Goal: Task Accomplishment & Management: Complete application form

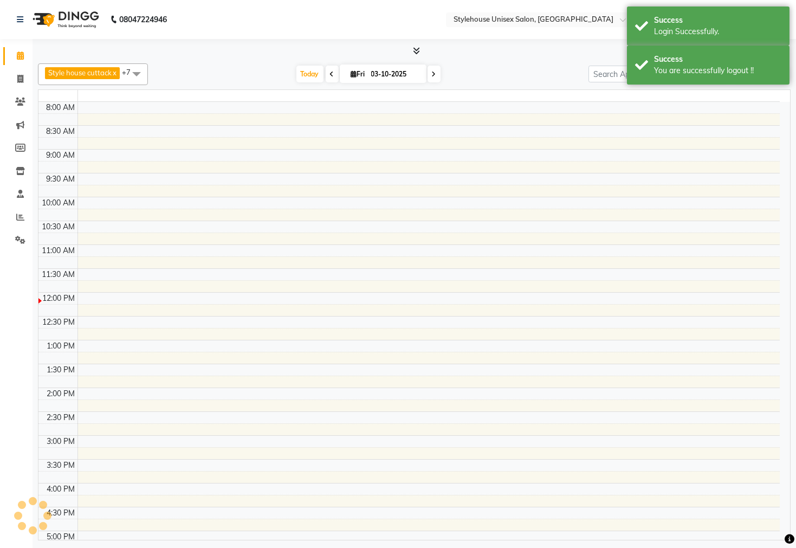
select select "en"
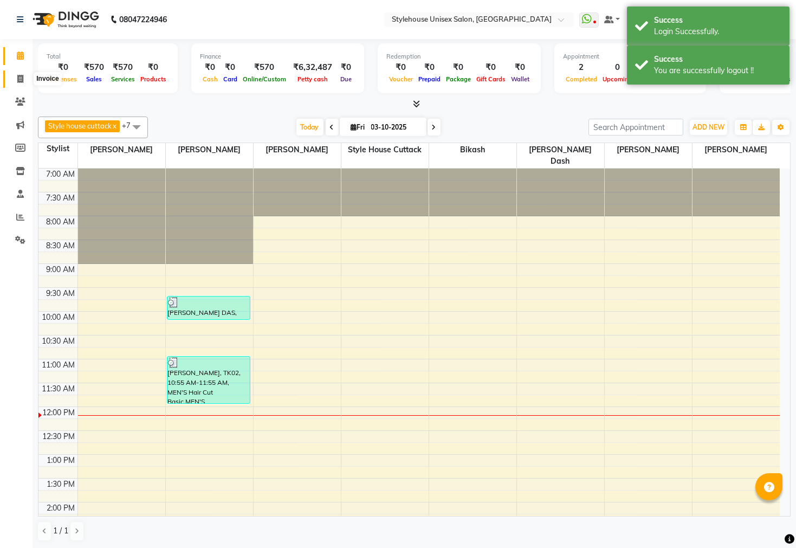
click at [18, 84] on span at bounding box center [20, 79] width 19 height 12
select select "4222"
select select "service"
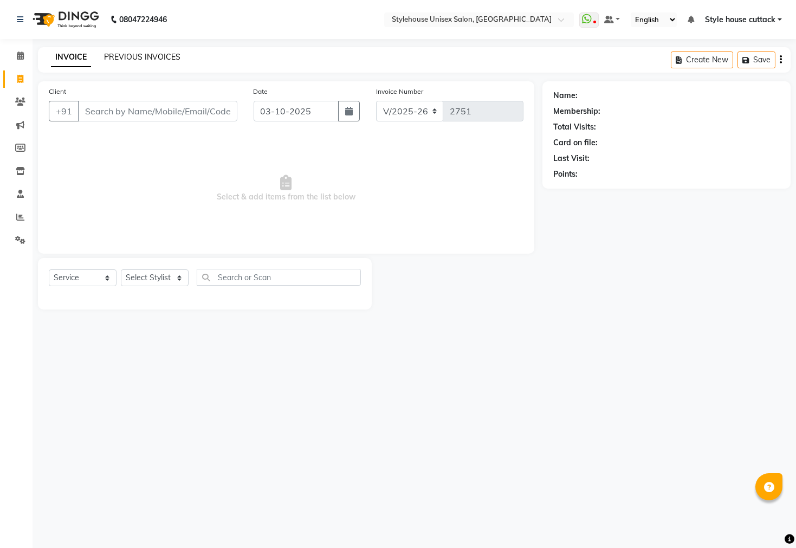
click at [130, 56] on link "PREVIOUS INVOICES" at bounding box center [142, 57] width 76 height 10
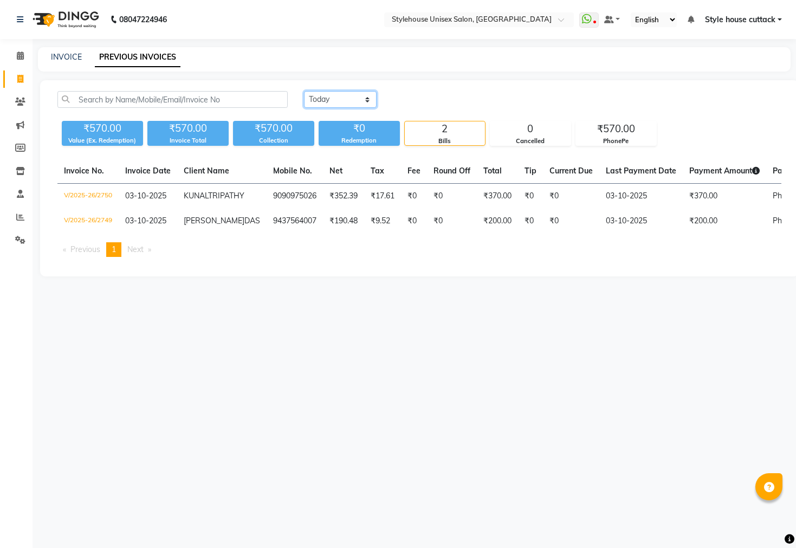
click at [324, 94] on select "[DATE] [DATE] Custom Range" at bounding box center [340, 99] width 73 height 17
select select "range"
click at [304, 91] on select "[DATE] [DATE] Custom Range" at bounding box center [340, 99] width 73 height 17
click at [437, 95] on input "03-10-2025" at bounding box center [428, 99] width 76 height 15
select select "10"
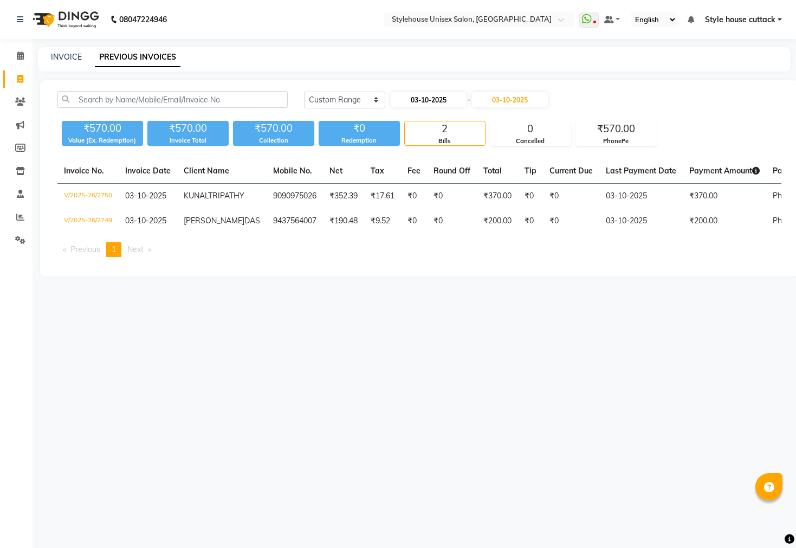
select select "2025"
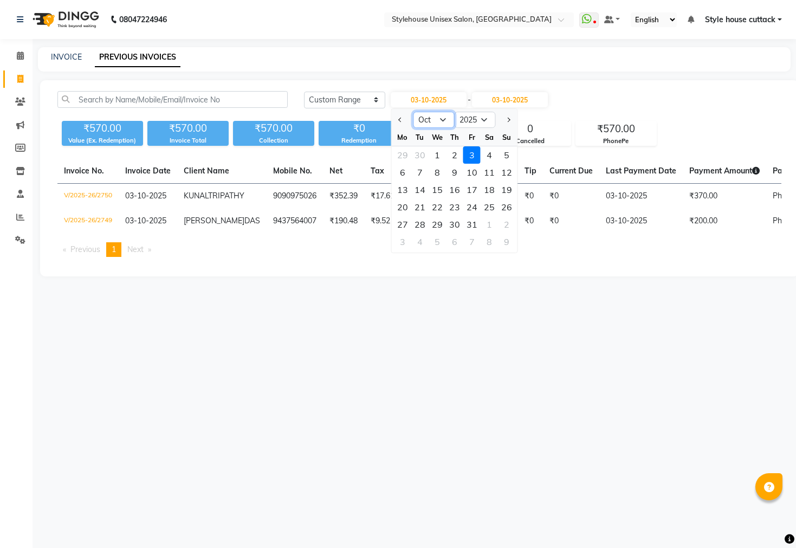
click at [428, 116] on select "Jan Feb Mar Apr May Jun [DATE] Aug Sep Oct Nov Dec" at bounding box center [433, 120] width 41 height 16
select select "9"
click at [413, 112] on select "Jan Feb Mar Apr May Jun [DATE] Aug Sep Oct Nov Dec" at bounding box center [433, 120] width 41 height 16
click at [403, 153] on div "1" at bounding box center [402, 154] width 17 height 17
type input "01-09-2025"
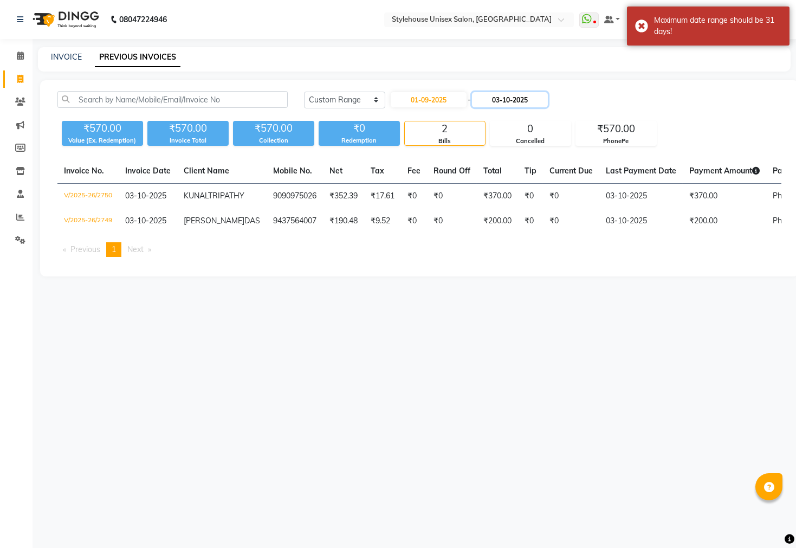
click at [511, 97] on input "03-10-2025" at bounding box center [510, 99] width 76 height 15
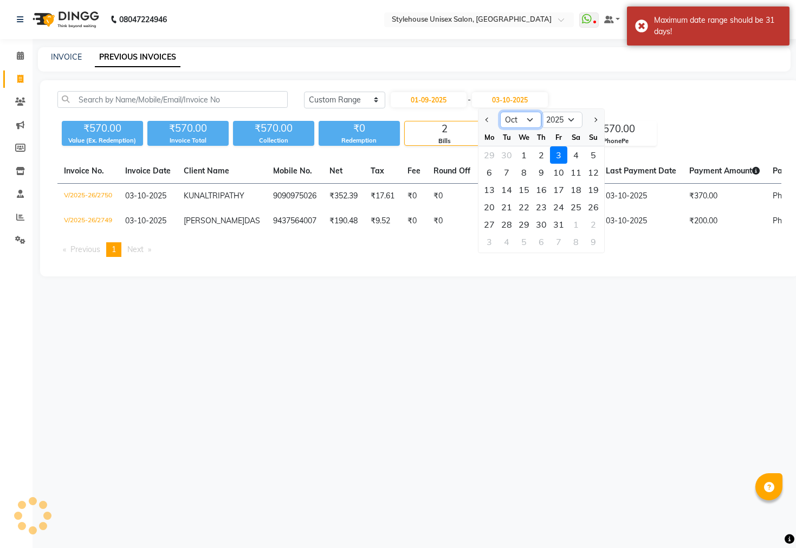
click at [514, 112] on select "Sep Oct Nov Dec" at bounding box center [520, 120] width 41 height 16
select select "9"
click at [500, 112] on select "Sep Oct Nov Dec" at bounding box center [520, 120] width 41 height 16
click at [505, 223] on div "30" at bounding box center [506, 224] width 17 height 17
type input "[DATE]"
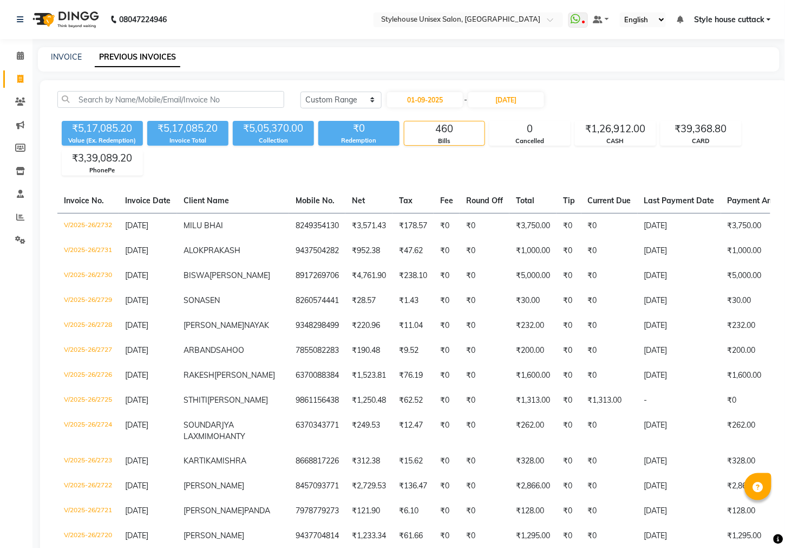
click at [76, 51] on div "INVOICE" at bounding box center [66, 56] width 31 height 11
click at [64, 53] on link "INVOICE" at bounding box center [66, 57] width 31 height 10
select select "service"
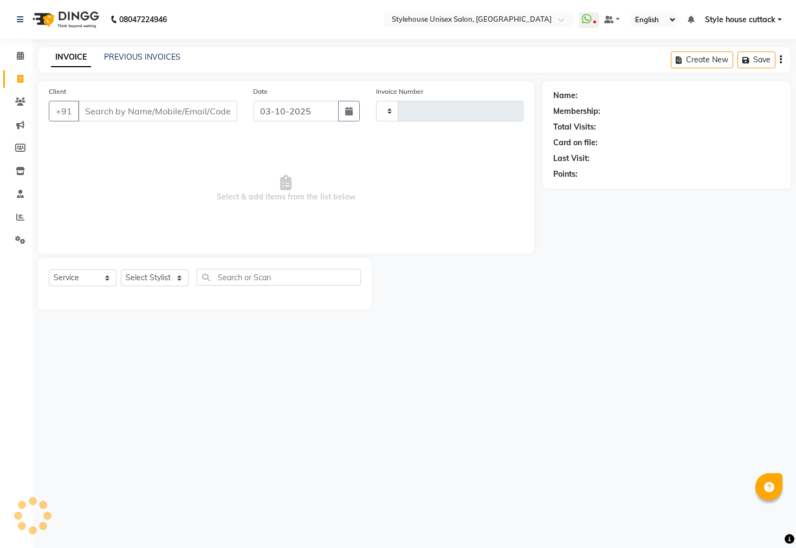
type input "2751"
select select "4222"
click at [155, 273] on select "Select Stylist" at bounding box center [155, 277] width 68 height 17
select select "42934"
click at [121, 270] on select "Select Stylist Bharati [PERSON_NAME] [PERSON_NAME] [PERSON_NAME] LIPI [PERSON_N…" at bounding box center [155, 277] width 68 height 17
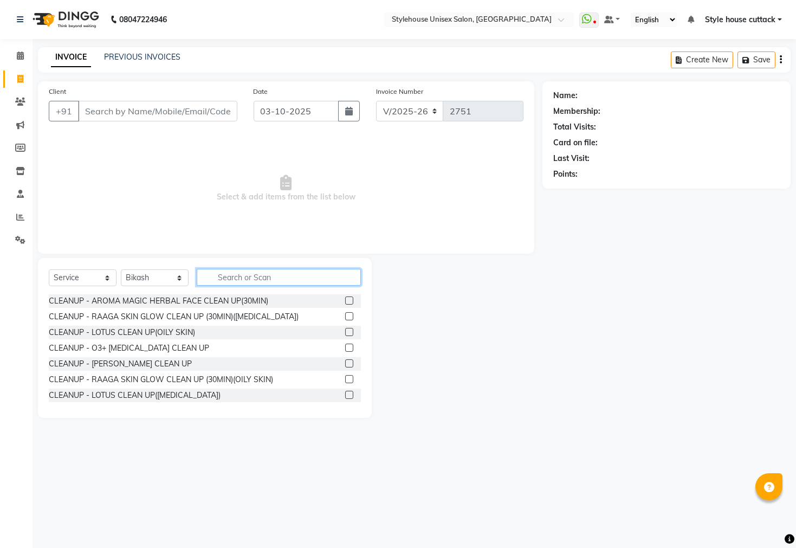
click at [224, 275] on input "text" at bounding box center [279, 277] width 164 height 17
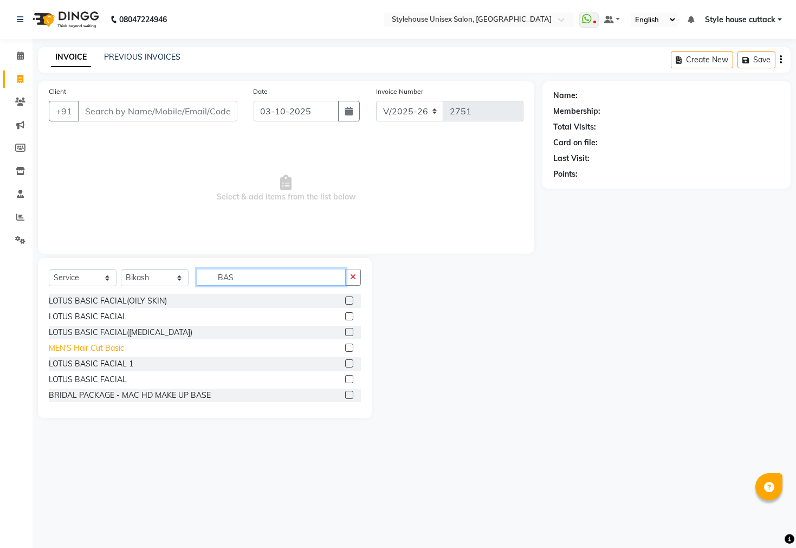
type input "BAS"
click at [84, 350] on div "MEN'S Hair Cut Basic" at bounding box center [86, 347] width 75 height 11
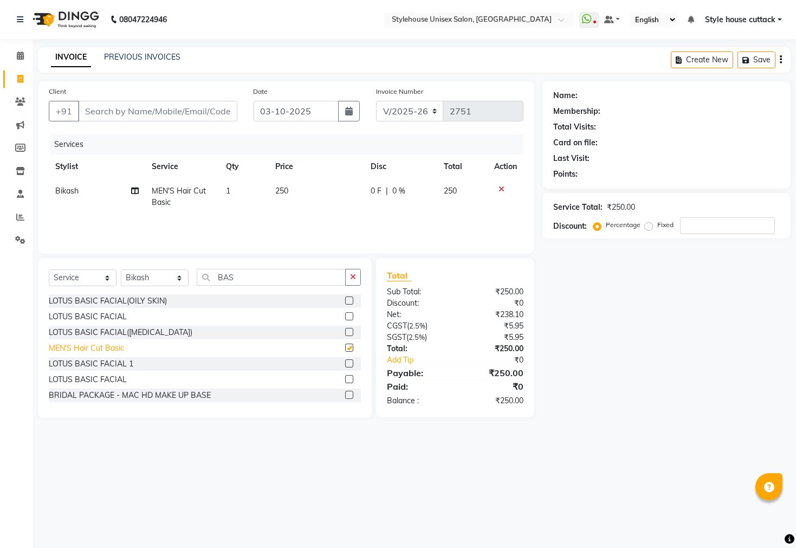
checkbox input "false"
click at [96, 108] on input "Client" at bounding box center [157, 111] width 159 height 21
type input "9"
type input "0"
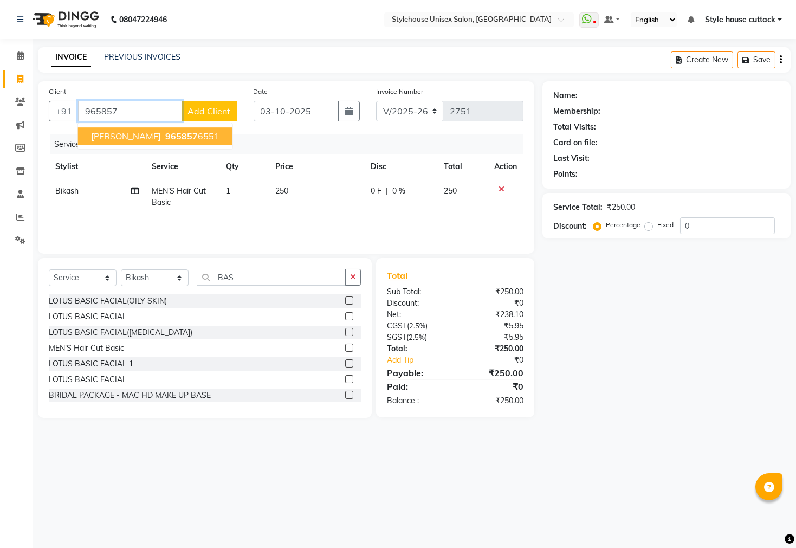
click at [131, 135] on span "[PERSON_NAME]" at bounding box center [126, 136] width 70 height 11
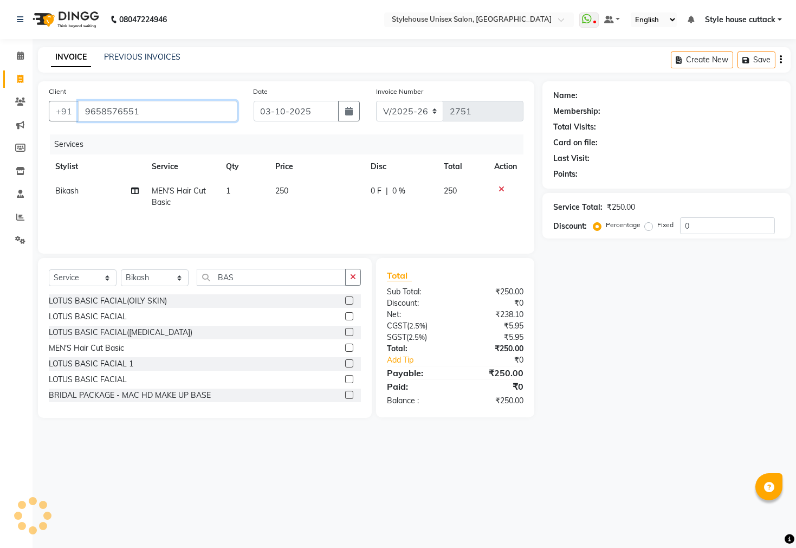
type input "9658576551"
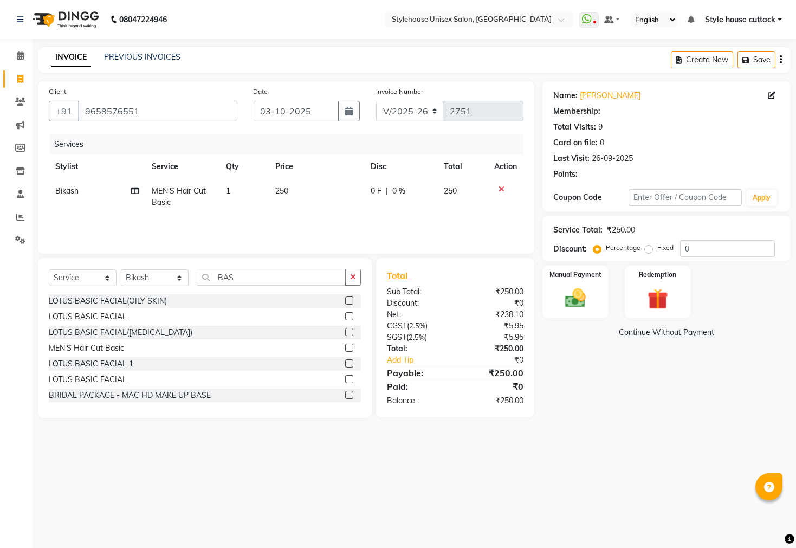
select select "2: Object"
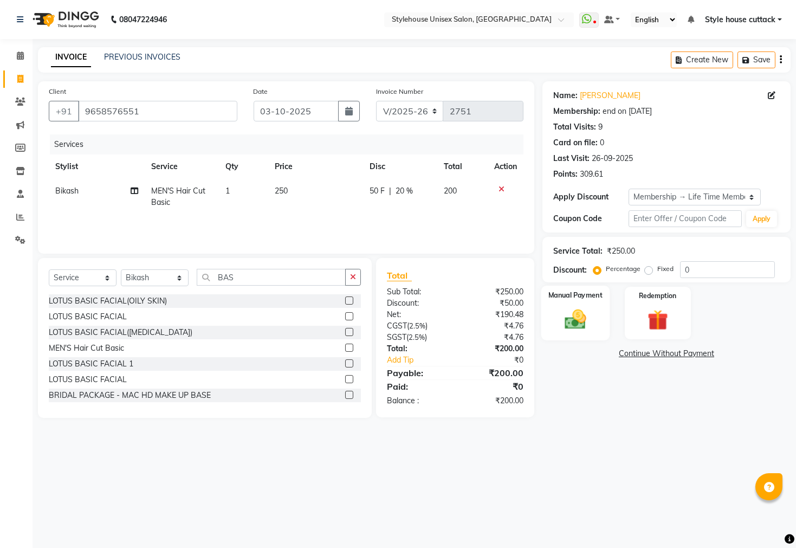
click at [579, 330] on img at bounding box center [575, 319] width 35 height 24
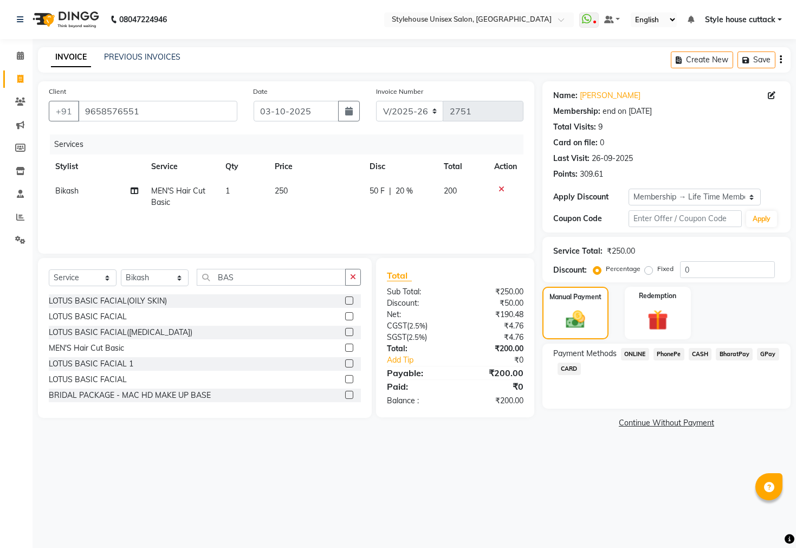
click at [674, 360] on span "PhonePe" at bounding box center [668, 354] width 31 height 12
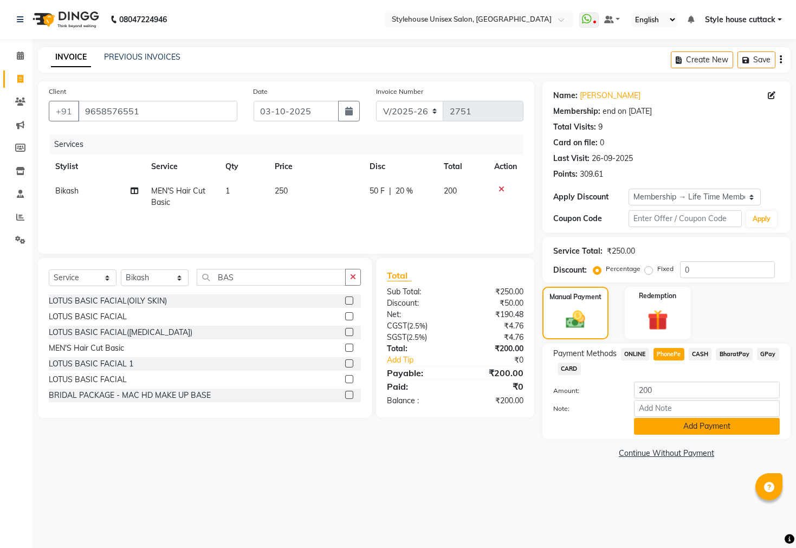
click at [662, 433] on button "Add Payment" at bounding box center [707, 426] width 146 height 17
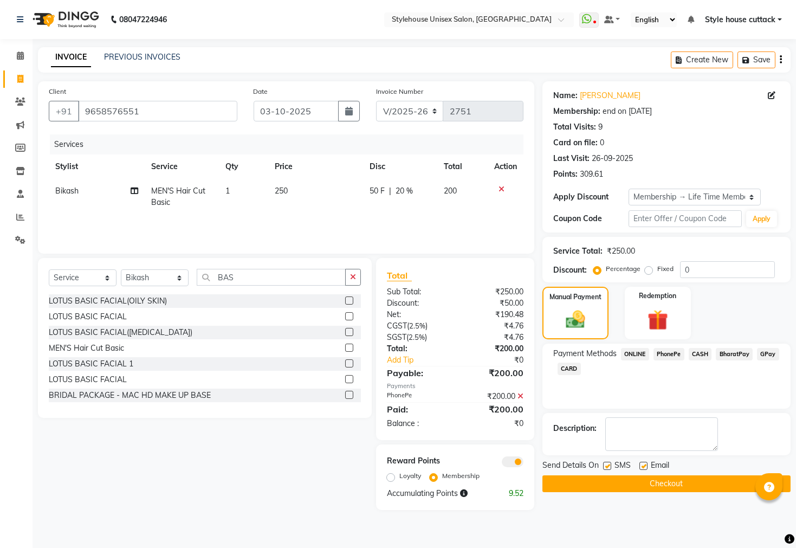
click at [646, 491] on button "Checkout" at bounding box center [666, 483] width 248 height 17
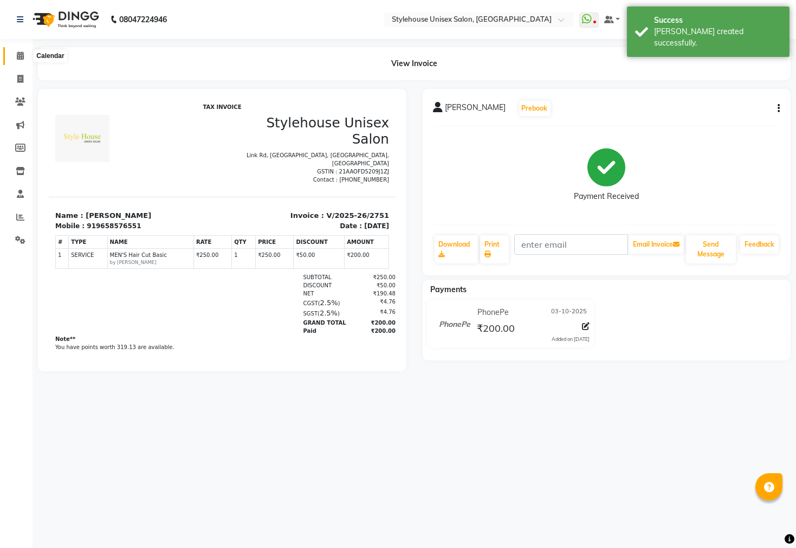
click at [18, 54] on icon at bounding box center [20, 55] width 7 height 8
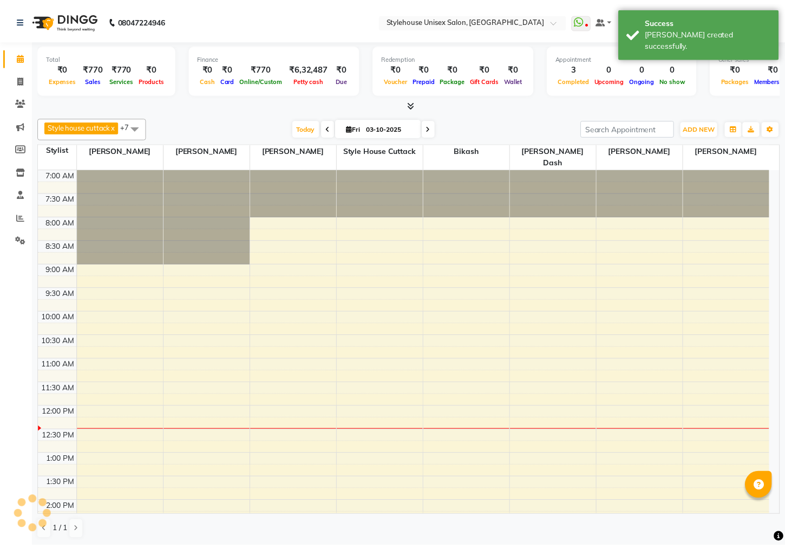
scroll to position [240, 0]
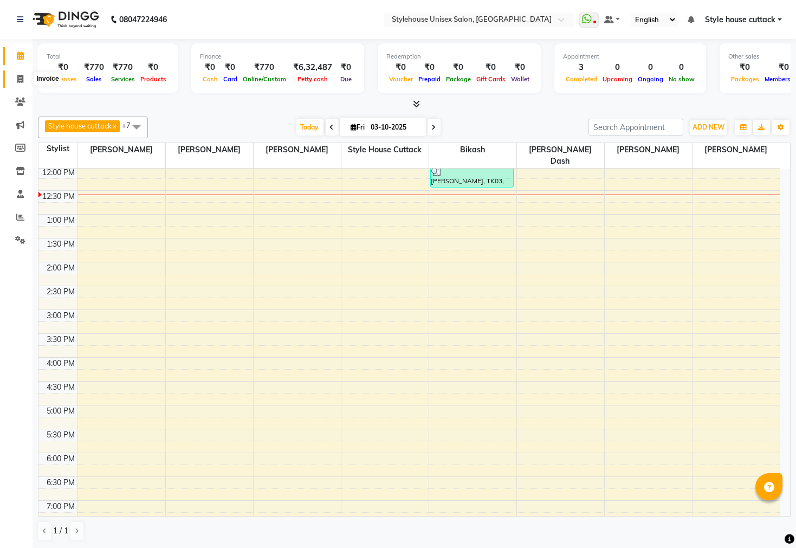
click at [12, 79] on span at bounding box center [20, 79] width 19 height 12
select select "service"
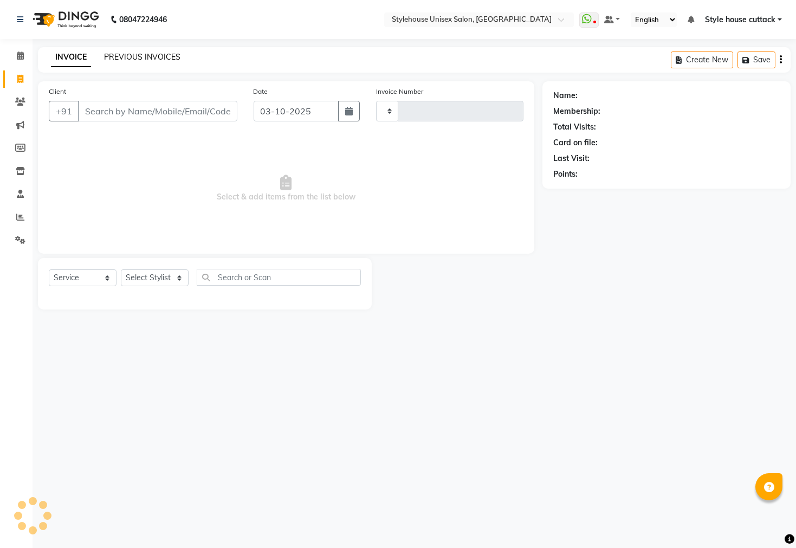
type input "2752"
select select "4222"
click at [154, 57] on link "PREVIOUS INVOICES" at bounding box center [142, 57] width 76 height 10
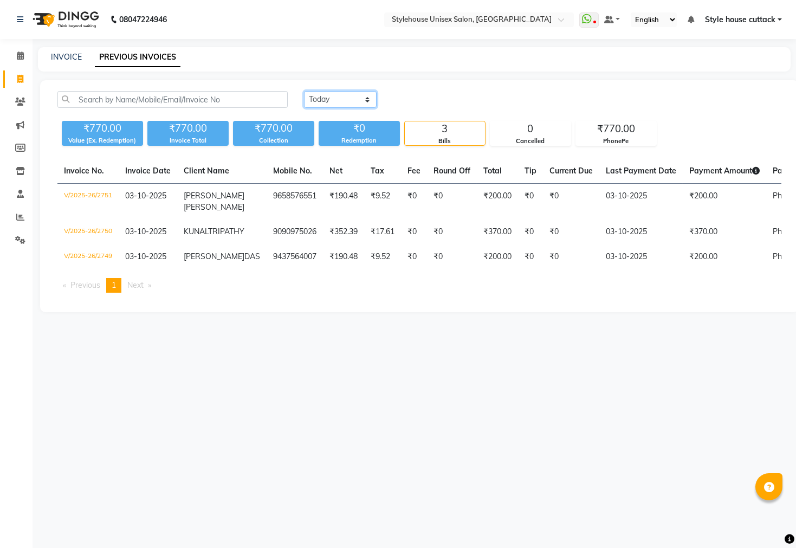
click at [346, 95] on select "[DATE] [DATE] Custom Range" at bounding box center [340, 99] width 73 height 17
select select "range"
click at [304, 91] on select "[DATE] [DATE] Custom Range" at bounding box center [340, 99] width 73 height 17
click at [438, 99] on input "03-10-2025" at bounding box center [428, 99] width 76 height 15
select select "10"
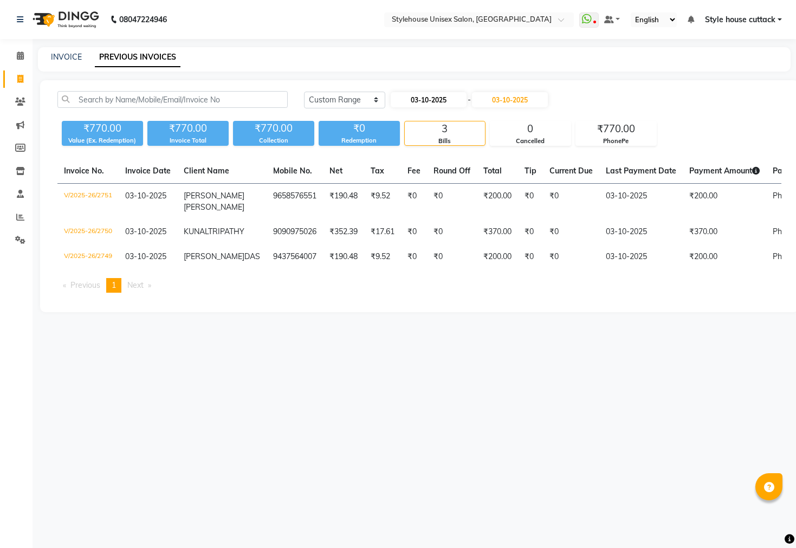
select select "2025"
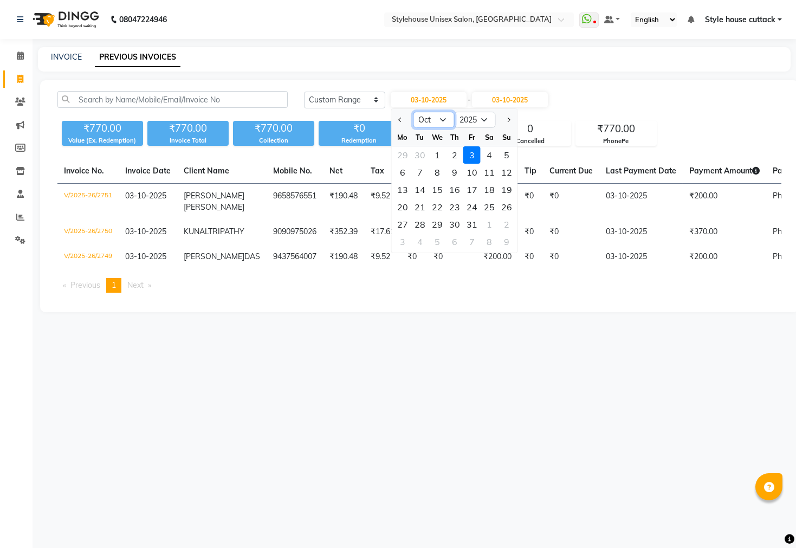
click at [430, 119] on select "Jan Feb Mar Apr May Jun [DATE] Aug Sep Oct Nov Dec" at bounding box center [433, 120] width 41 height 16
select select "9"
click at [413, 112] on select "Jan Feb Mar Apr May Jun [DATE] Aug Sep Oct Nov Dec" at bounding box center [433, 120] width 41 height 16
click at [401, 154] on div "1" at bounding box center [402, 154] width 17 height 17
type input "01-09-2025"
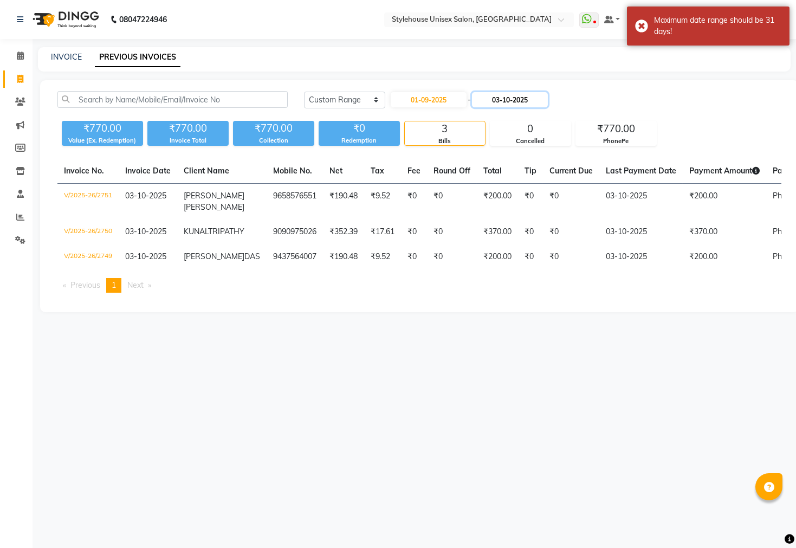
click at [513, 102] on input "03-10-2025" at bounding box center [510, 99] width 76 height 15
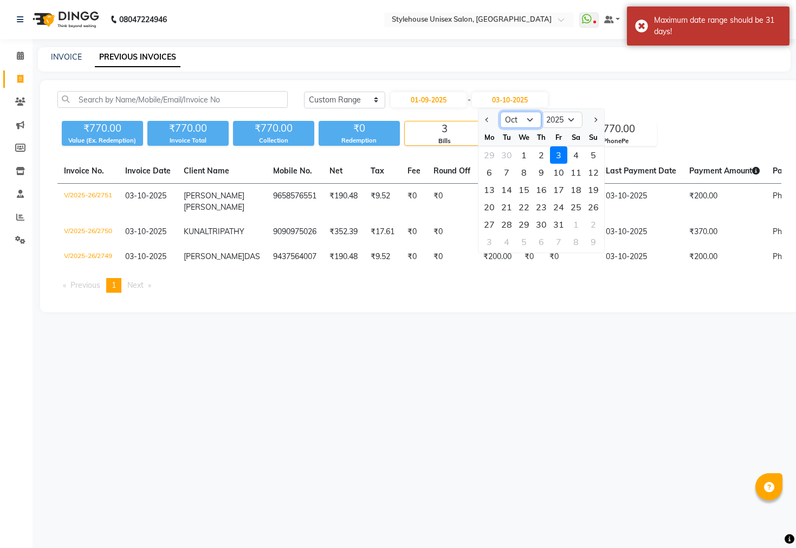
click at [515, 120] on select "Sep Oct Nov Dec" at bounding box center [520, 120] width 41 height 16
select select "9"
click at [500, 112] on select "Sep Oct Nov Dec" at bounding box center [520, 120] width 41 height 16
click at [504, 222] on div "30" at bounding box center [506, 224] width 17 height 17
type input "[DATE]"
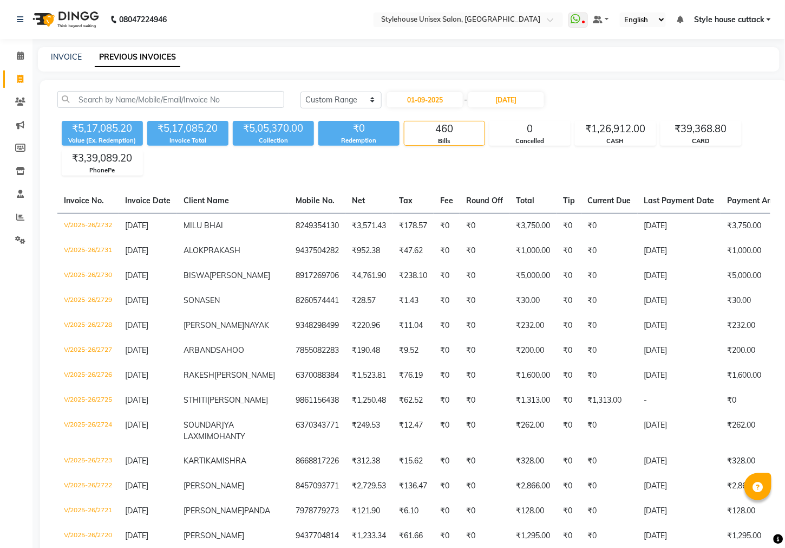
click at [582, 99] on div "[DATE] [DATE] Custom Range [DATE] - [DATE]" at bounding box center [536, 99] width 470 height 17
